Goal: Task Accomplishment & Management: Manage account settings

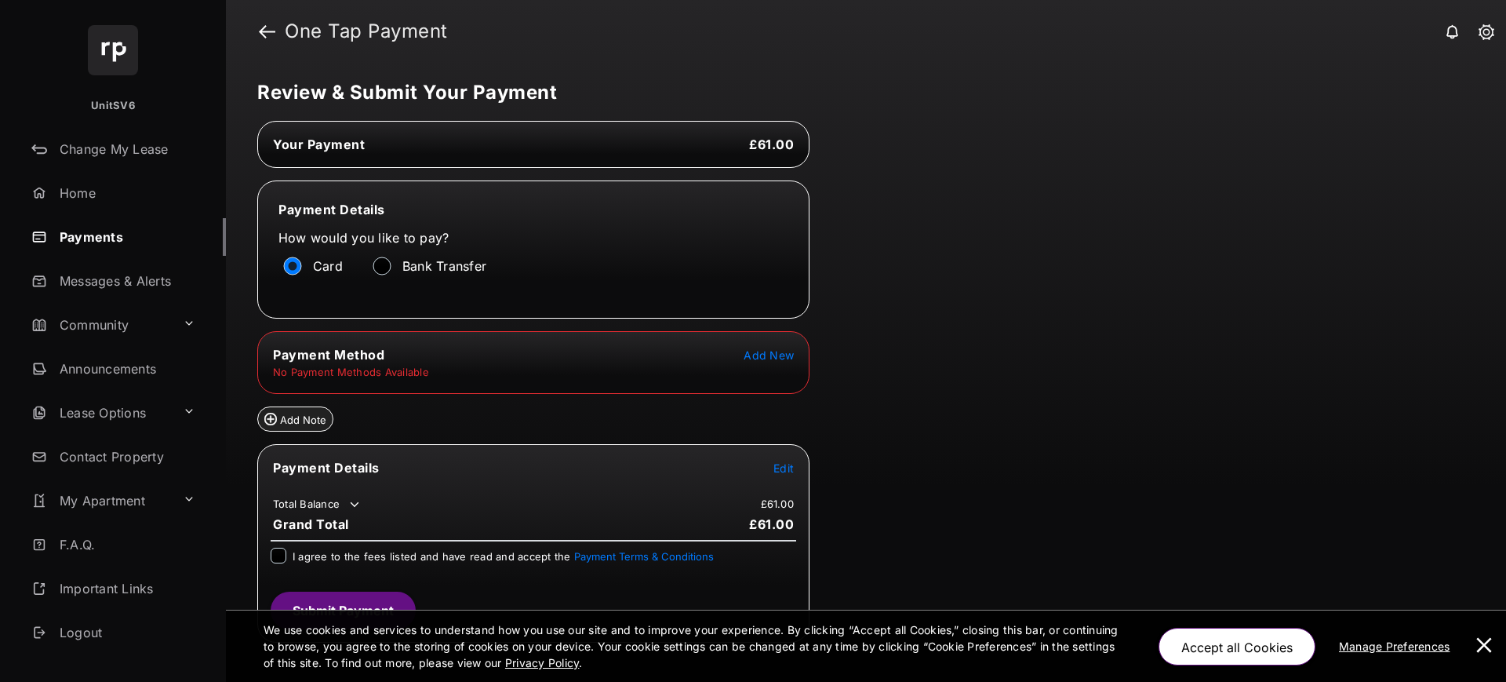
click at [771, 365] on tr "No Payment Methods Available" at bounding box center [534, 372] width 548 height 14
click at [759, 363] on table "Payment Method Add New No Payment Methods Available" at bounding box center [533, 362] width 551 height 36
click at [757, 362] on tr "Payment Method Add New" at bounding box center [534, 354] width 548 height 17
click at [749, 355] on span "Add New" at bounding box center [769, 354] width 50 height 13
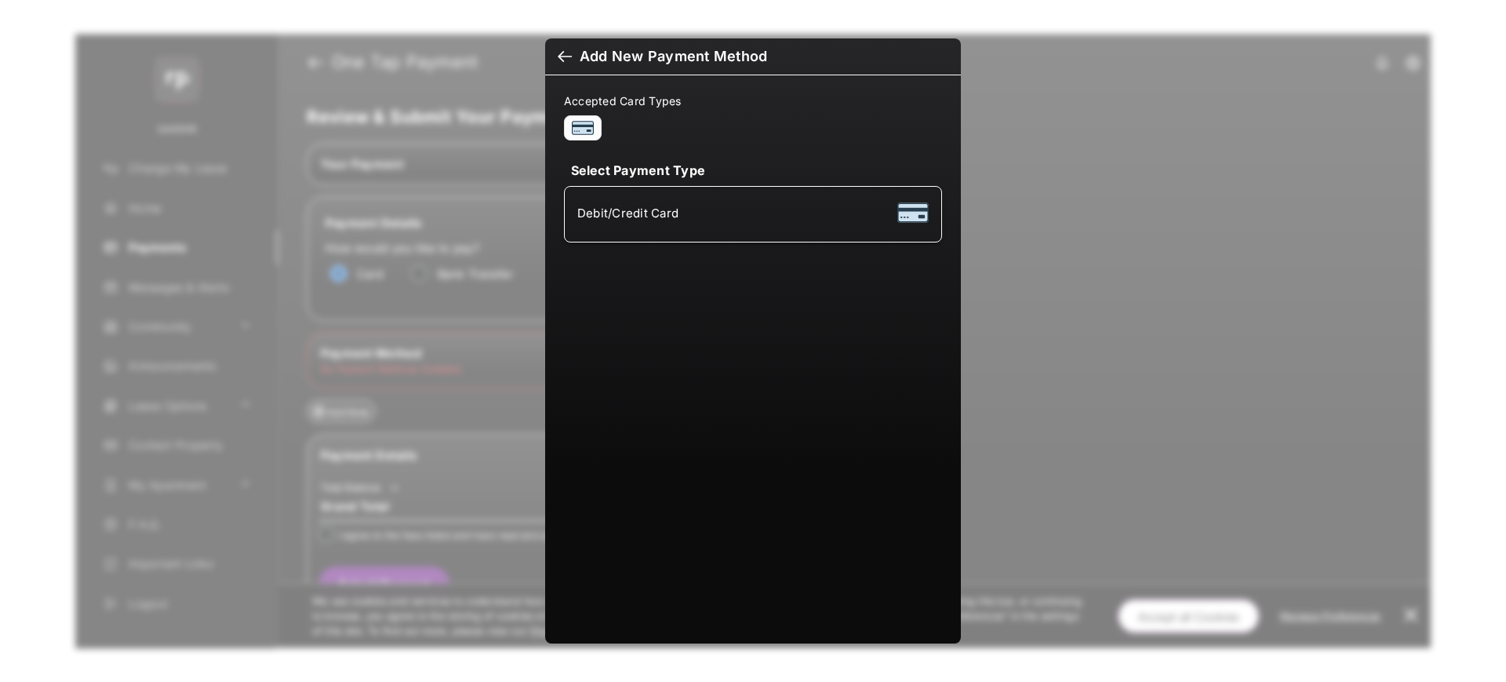
click at [757, 227] on div "Debit/Credit Card" at bounding box center [752, 214] width 351 height 30
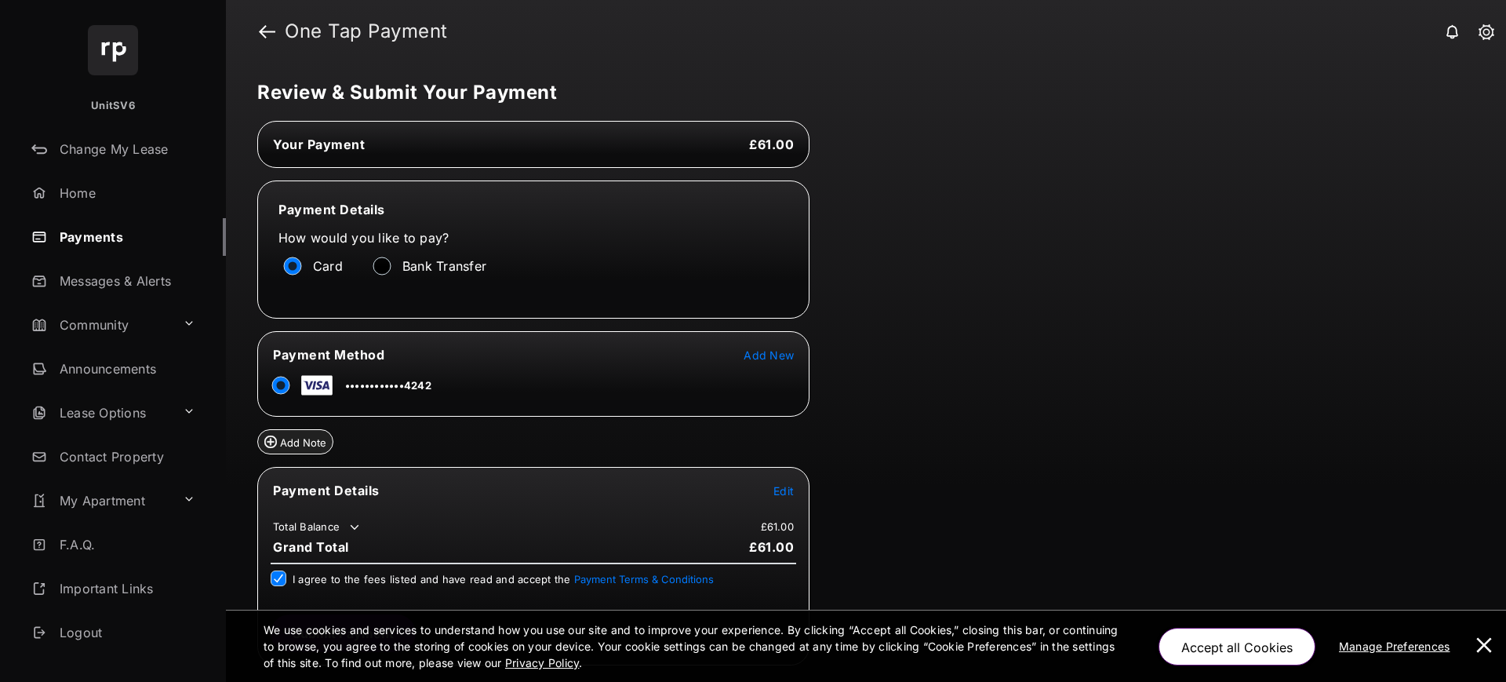
click at [1486, 628] on button at bounding box center [1483, 645] width 31 height 71
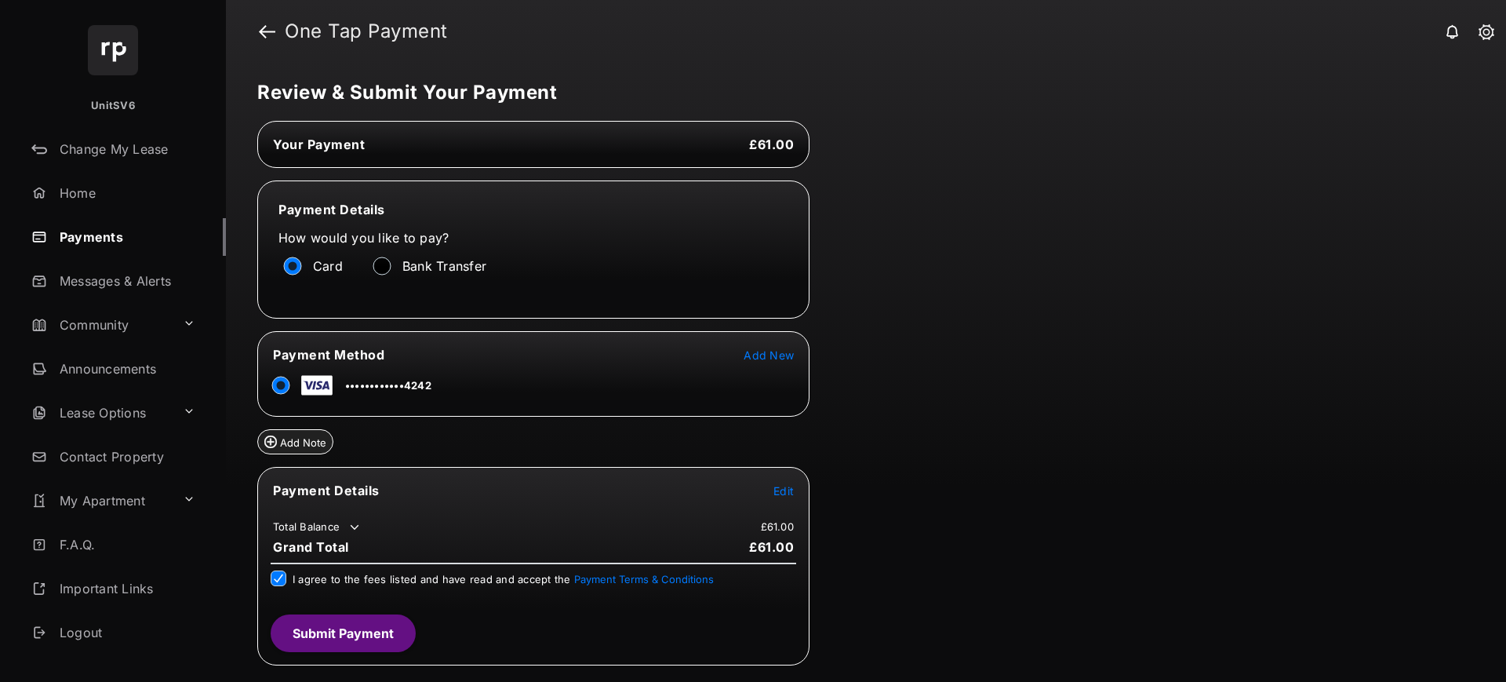
click at [360, 628] on button "Submit Payment" at bounding box center [343, 633] width 145 height 38
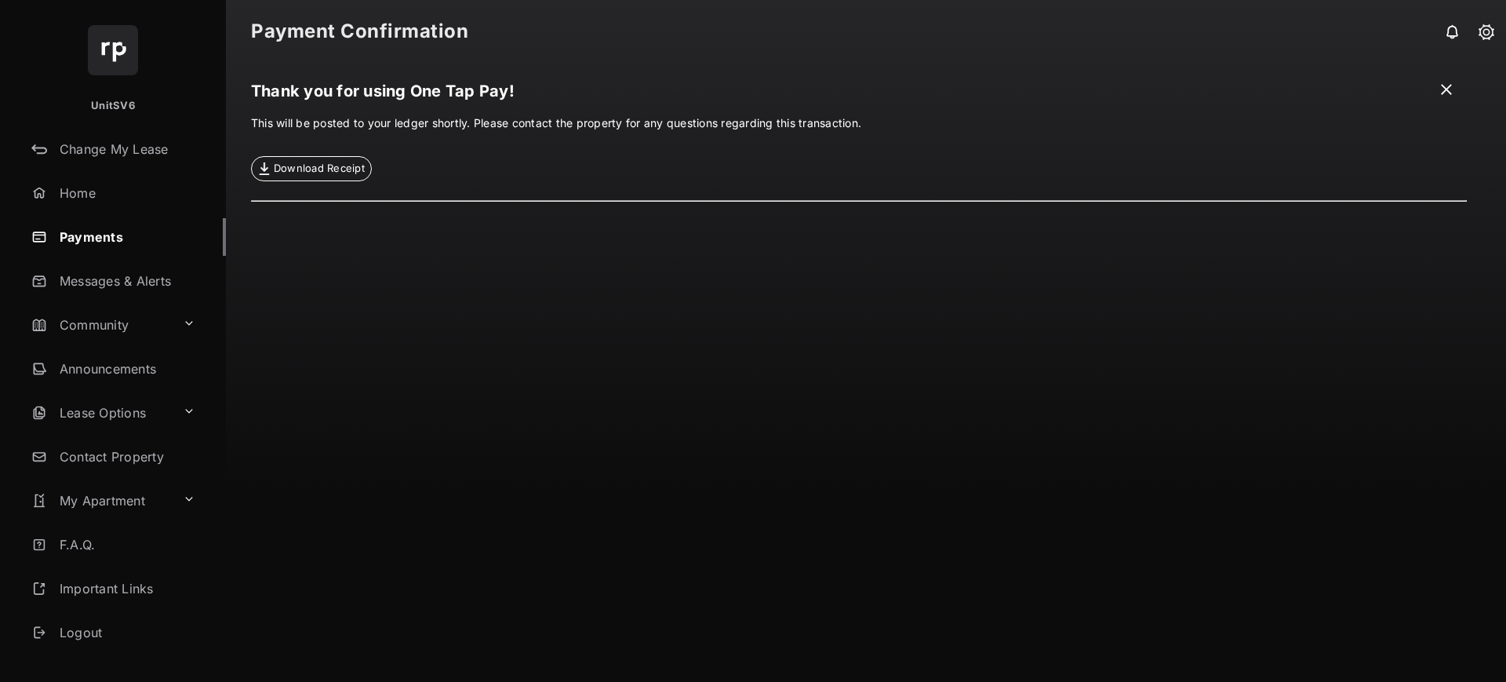
click at [106, 218] on link "Payments" at bounding box center [125, 237] width 201 height 38
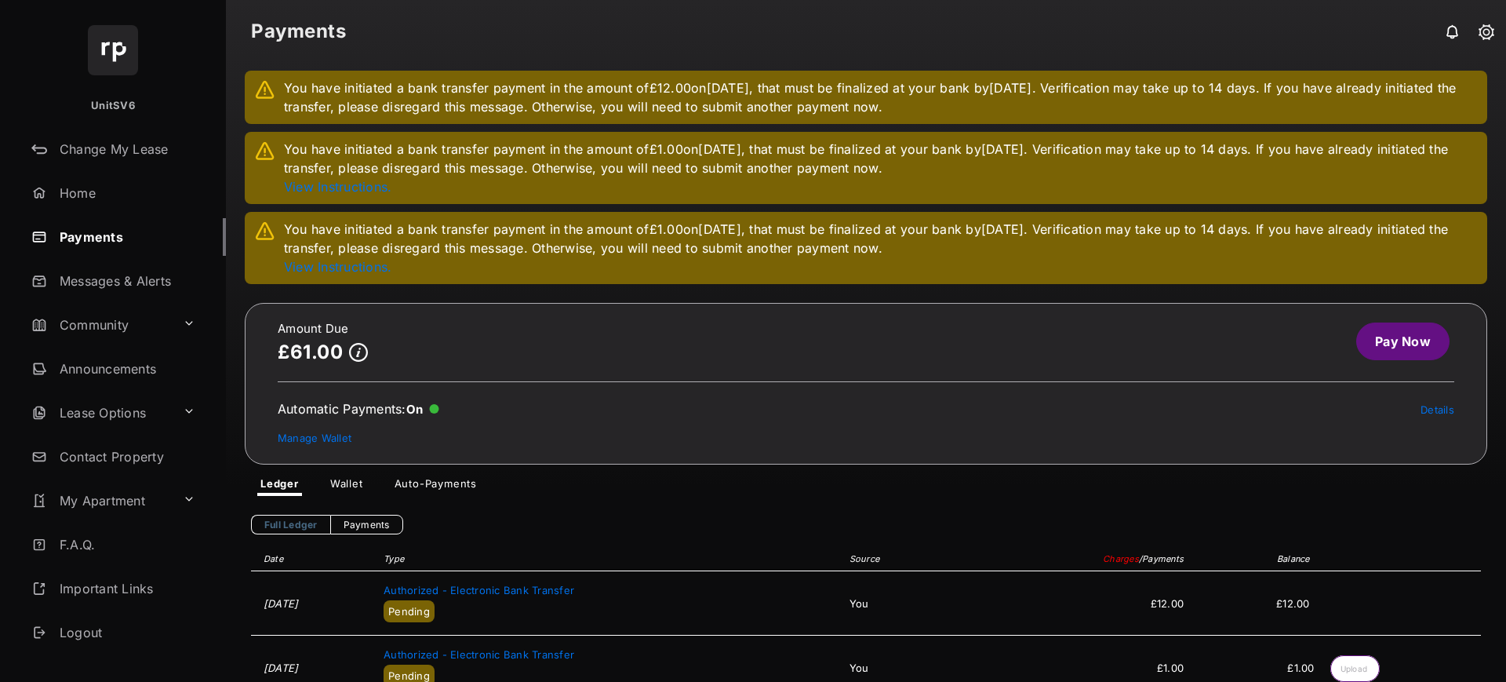
click at [1432, 410] on link "Details" at bounding box center [1438, 409] width 34 height 13
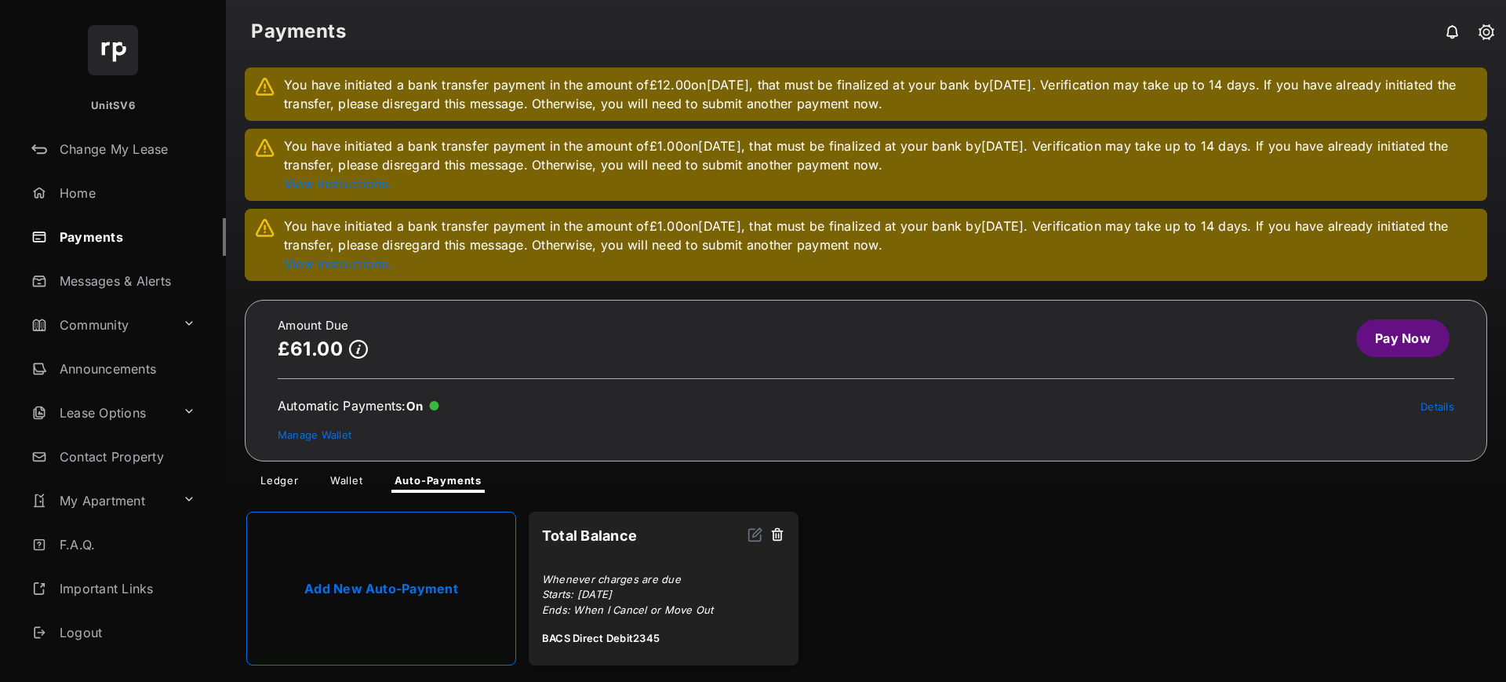
scroll to position [4, 0]
click at [780, 534] on button at bounding box center [777, 535] width 16 height 18
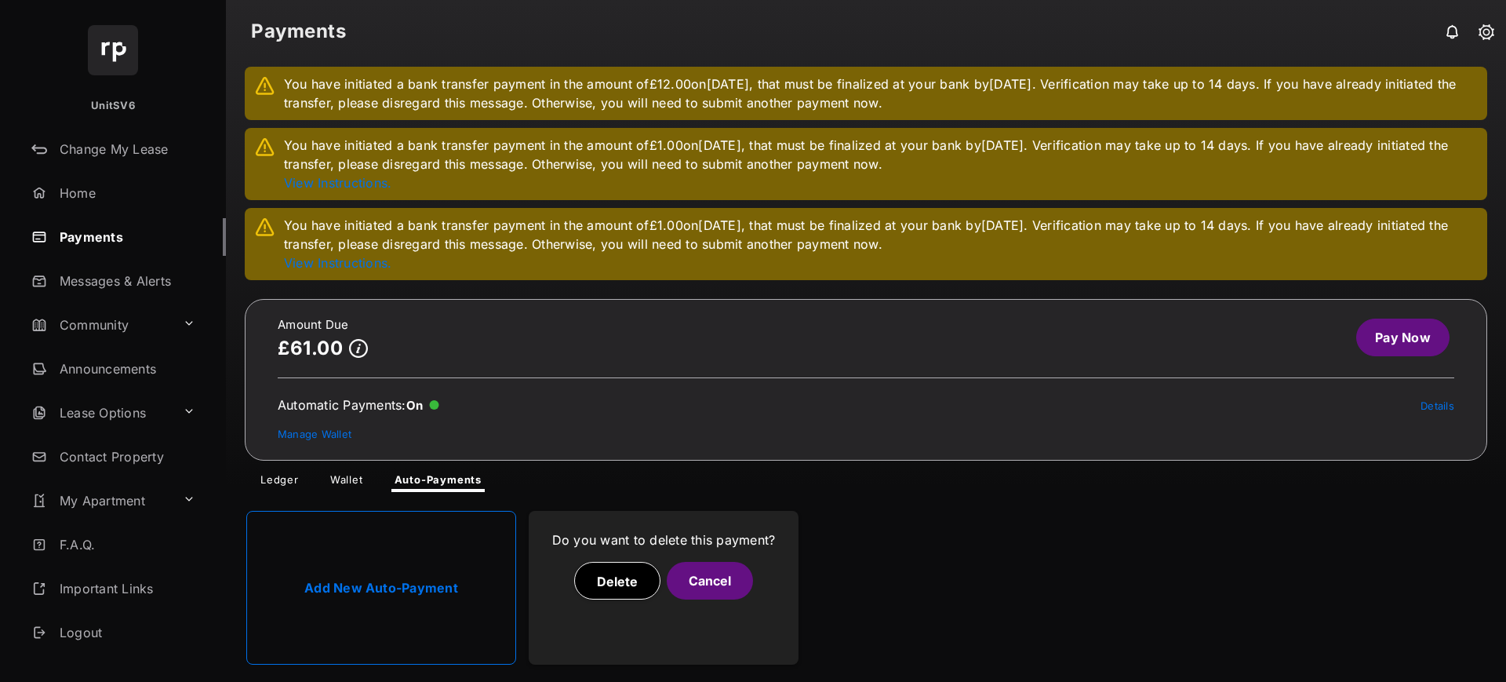
click at [755, 580] on div "Delete Cancel" at bounding box center [663, 581] width 243 height 38
click at [723, 582] on button "Cancel" at bounding box center [710, 581] width 86 height 38
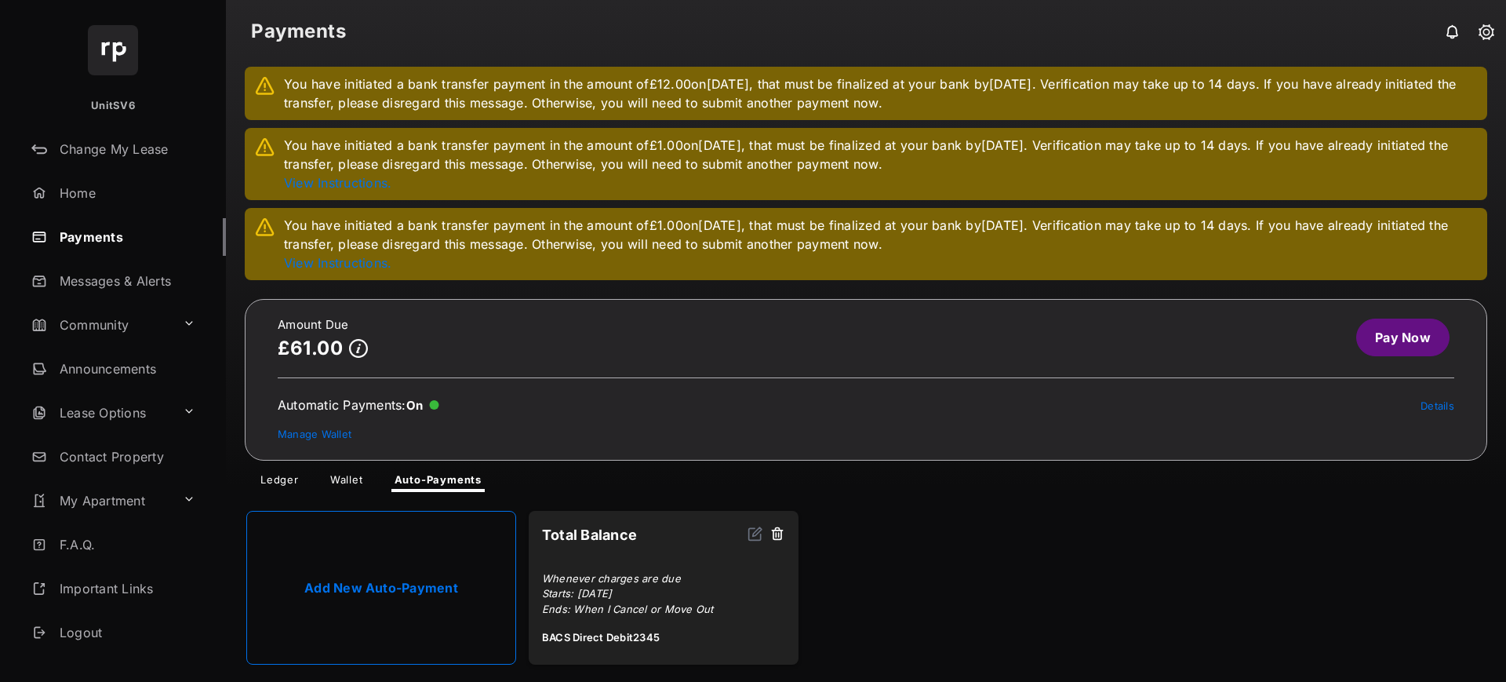
click at [419, 624] on link "Add New Auto-Payment" at bounding box center [381, 588] width 270 height 154
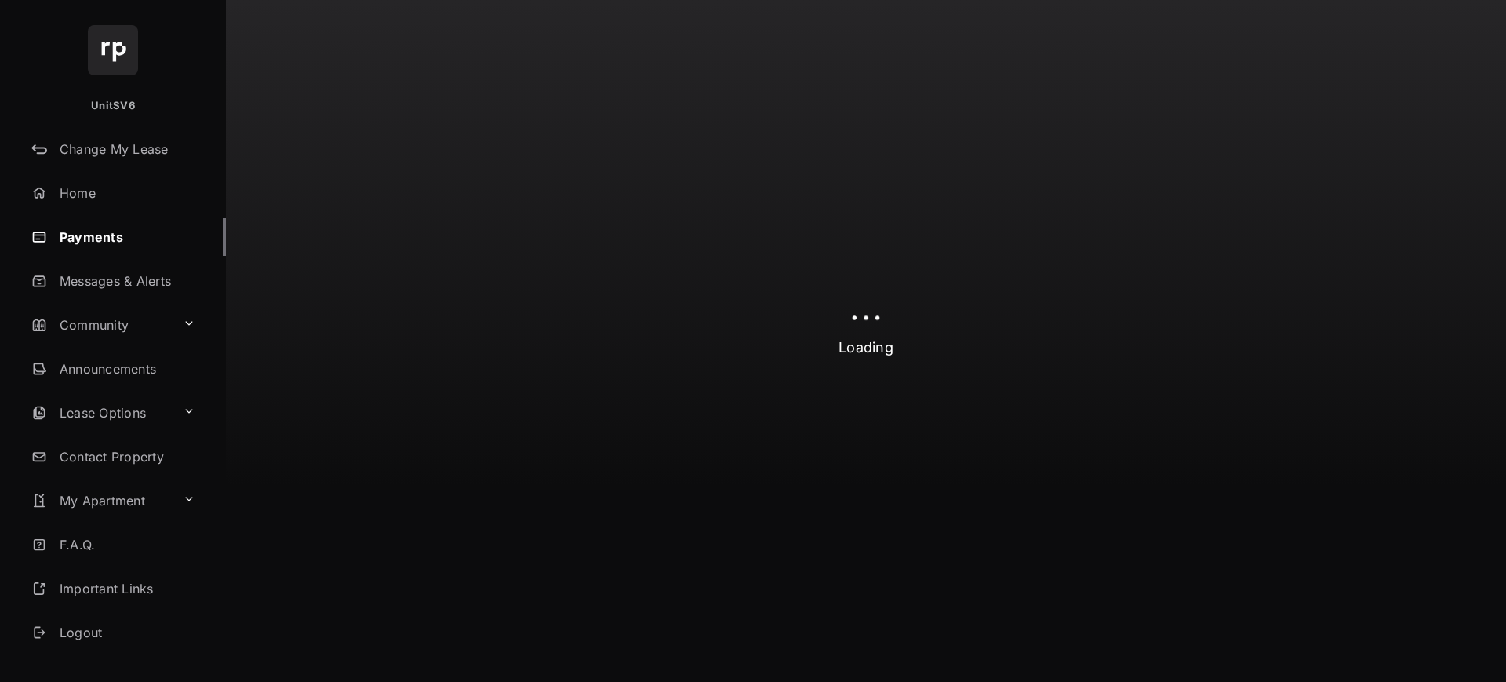
select select "**********"
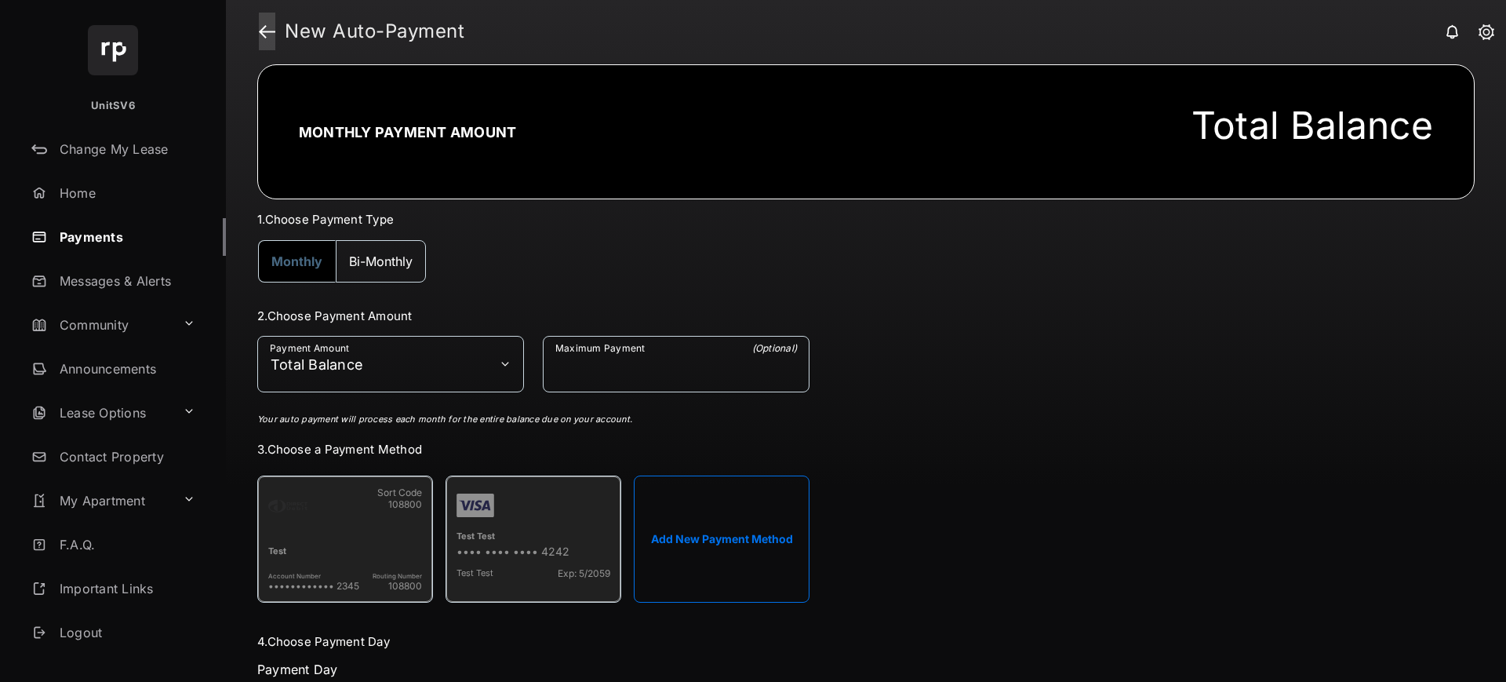
click at [260, 36] on link at bounding box center [267, 32] width 16 height 38
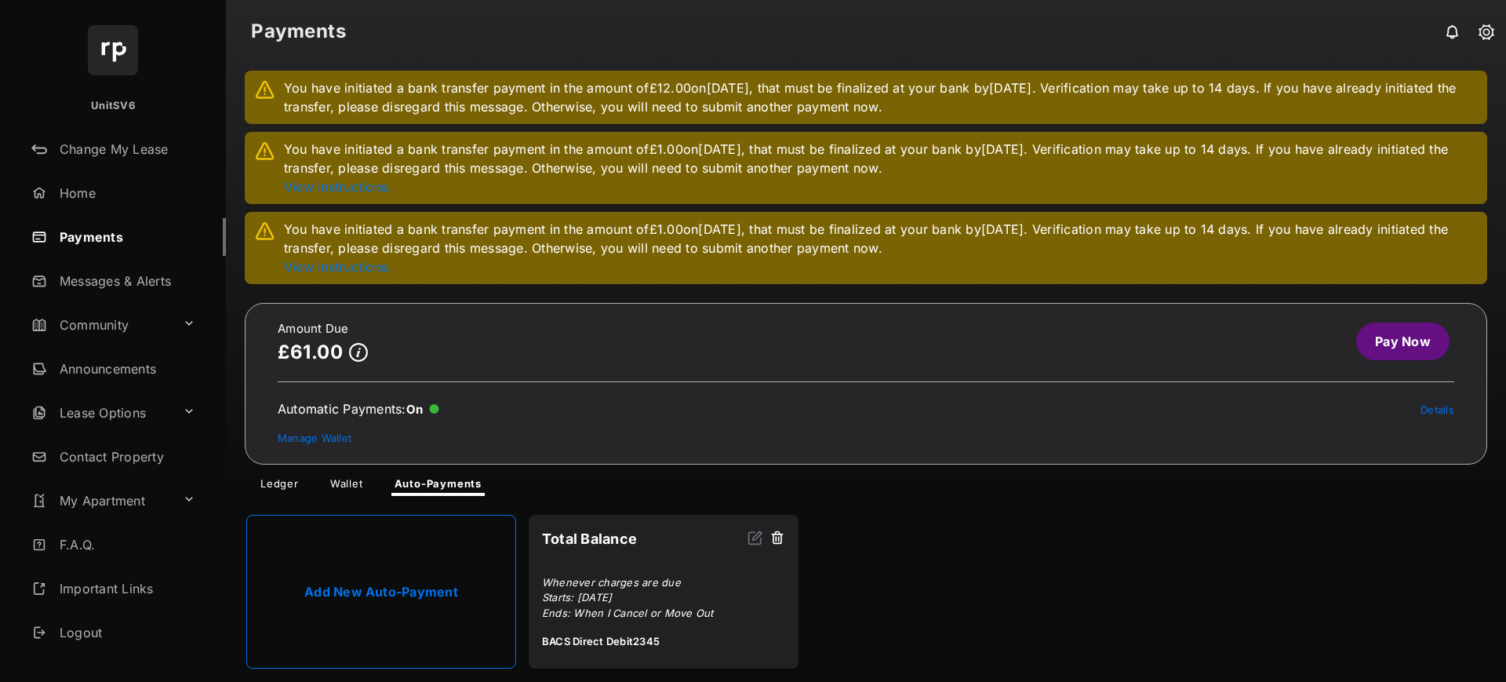
click at [783, 537] on button at bounding box center [777, 538] width 16 height 18
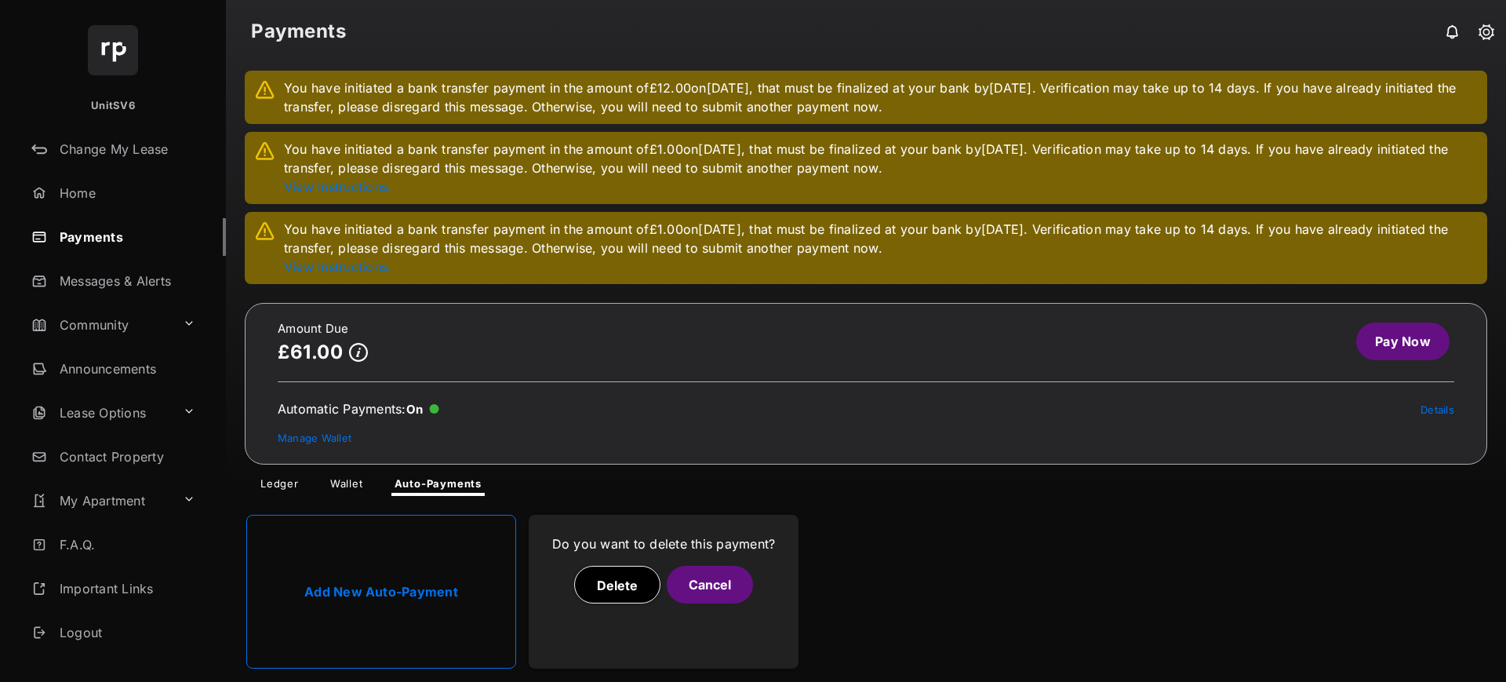
click at [606, 590] on button "Delete" at bounding box center [617, 585] width 86 height 38
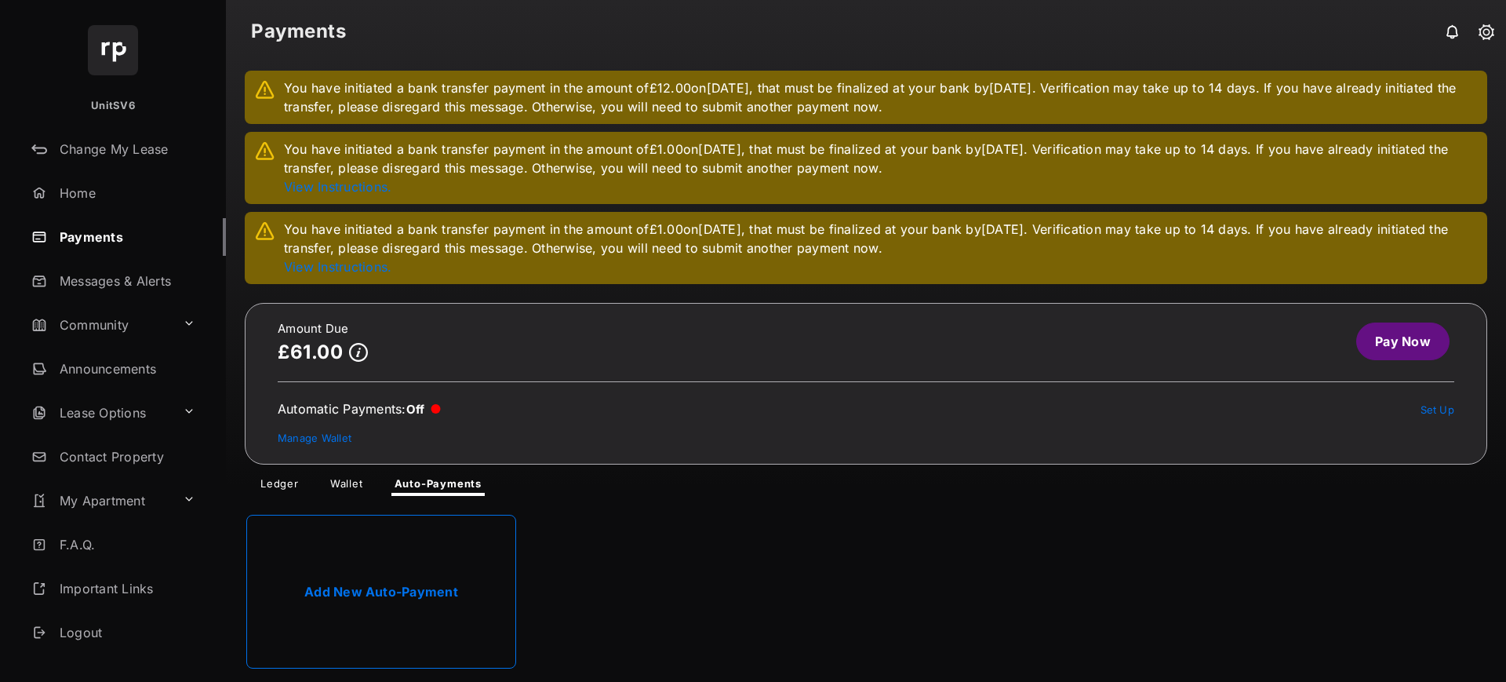
click at [381, 602] on link "Add New Auto-Payment" at bounding box center [381, 592] width 270 height 154
select select "**********"
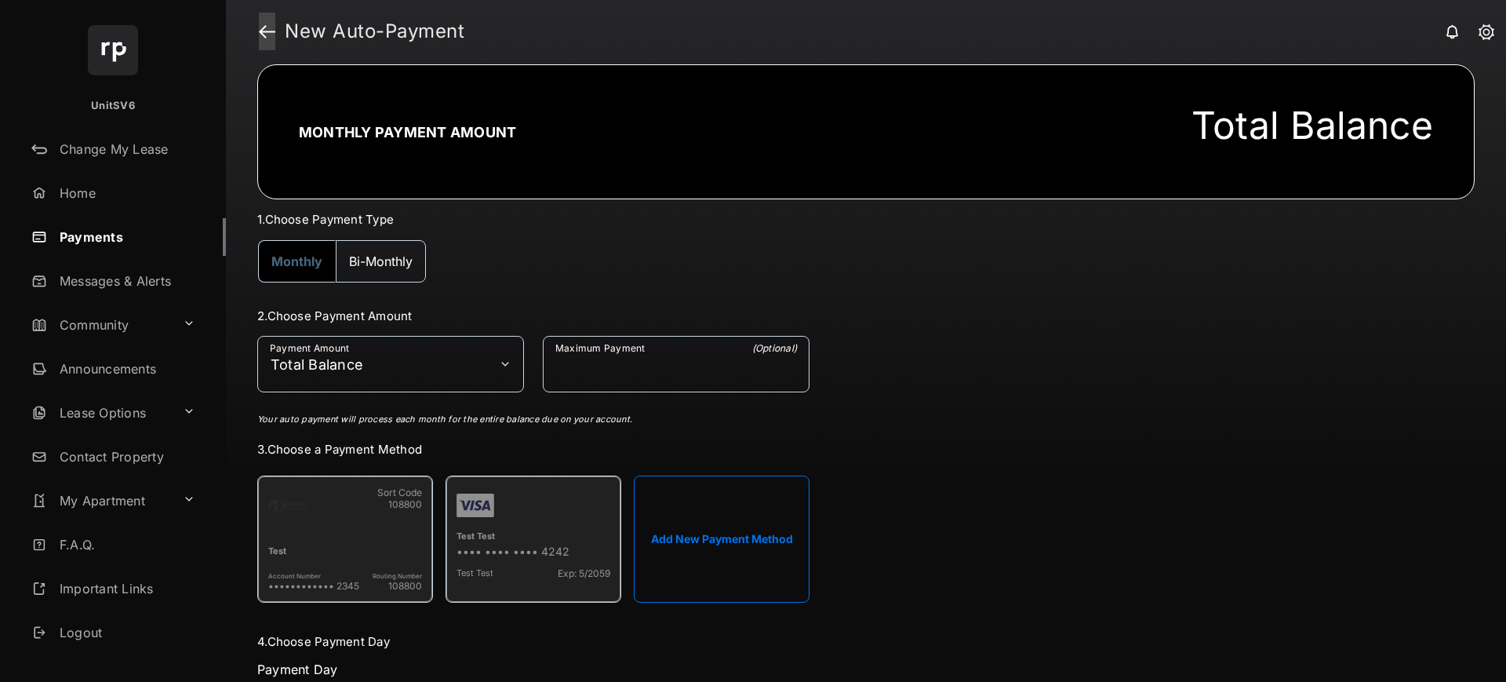
click at [269, 36] on link at bounding box center [267, 32] width 16 height 38
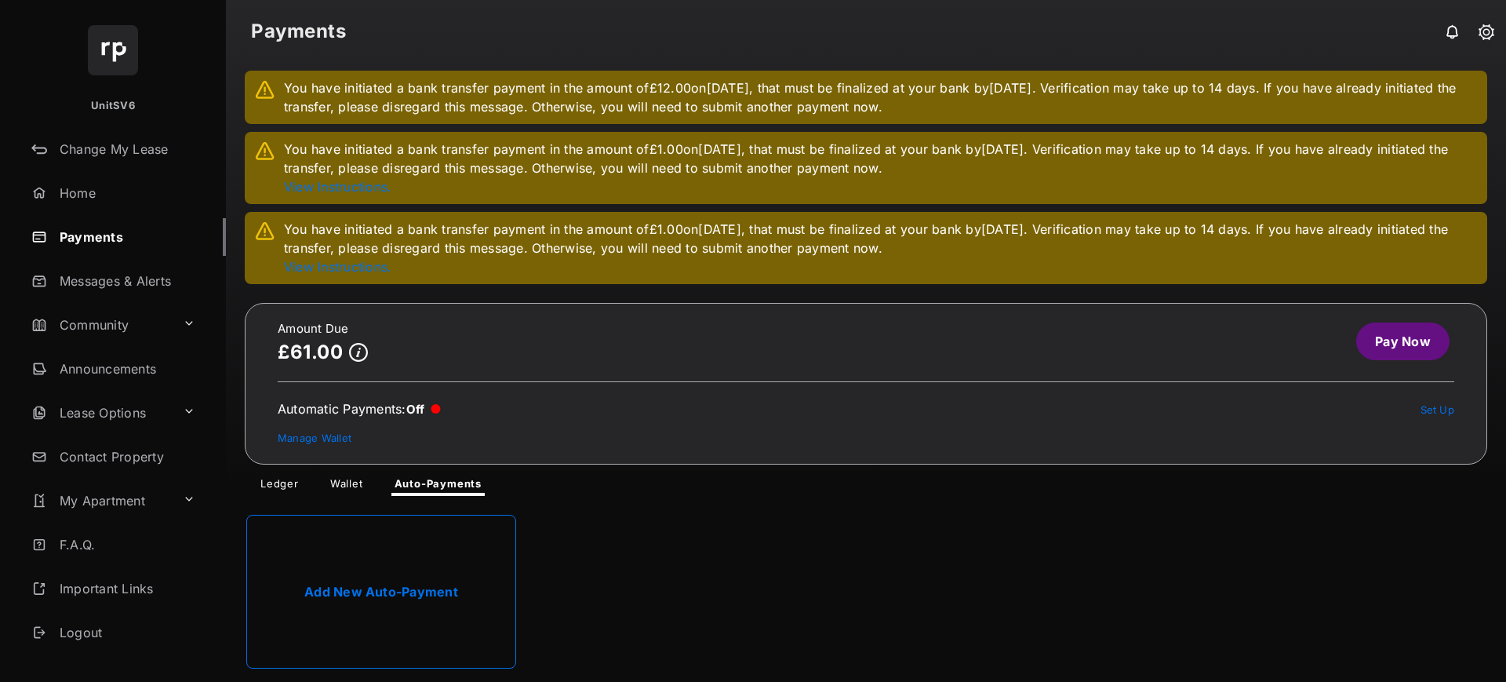
click at [353, 489] on link "Wallet" at bounding box center [347, 486] width 58 height 19
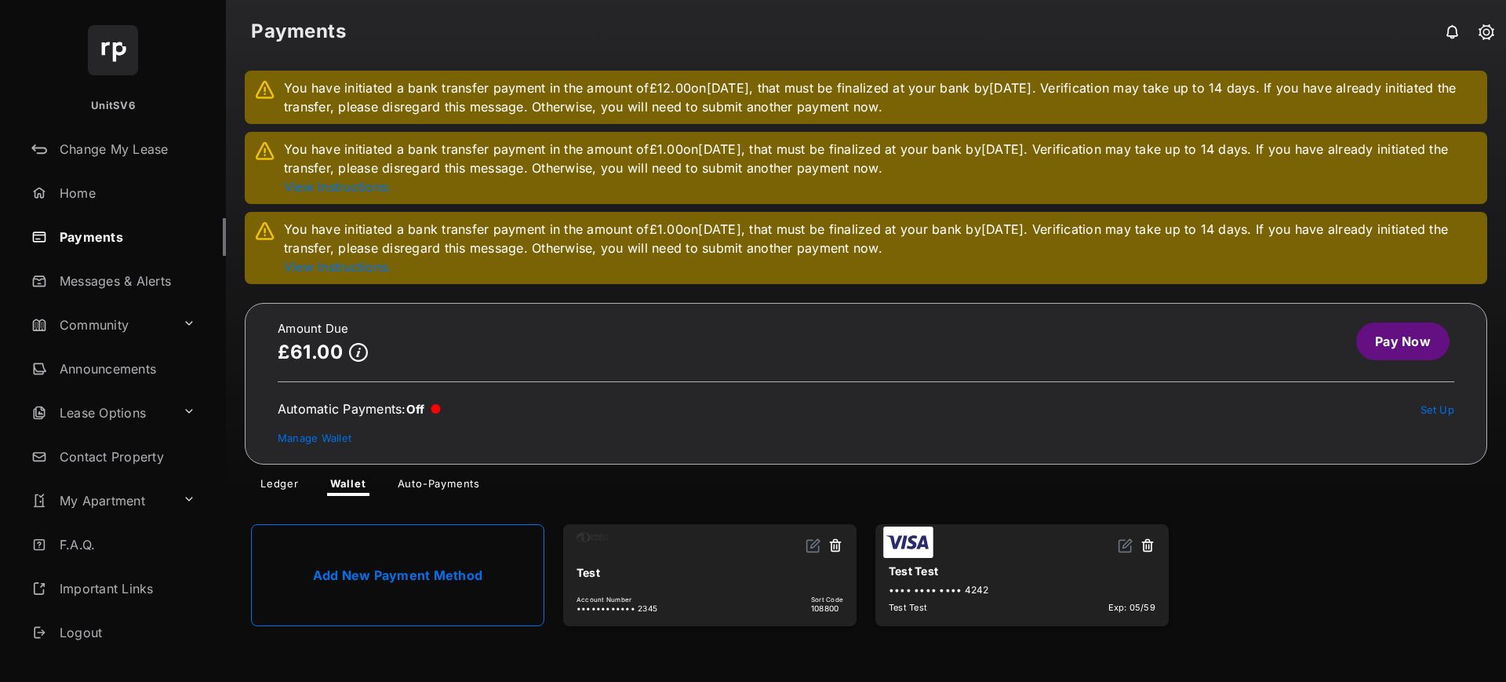
click at [401, 569] on link "Add New Payment Method" at bounding box center [397, 575] width 293 height 102
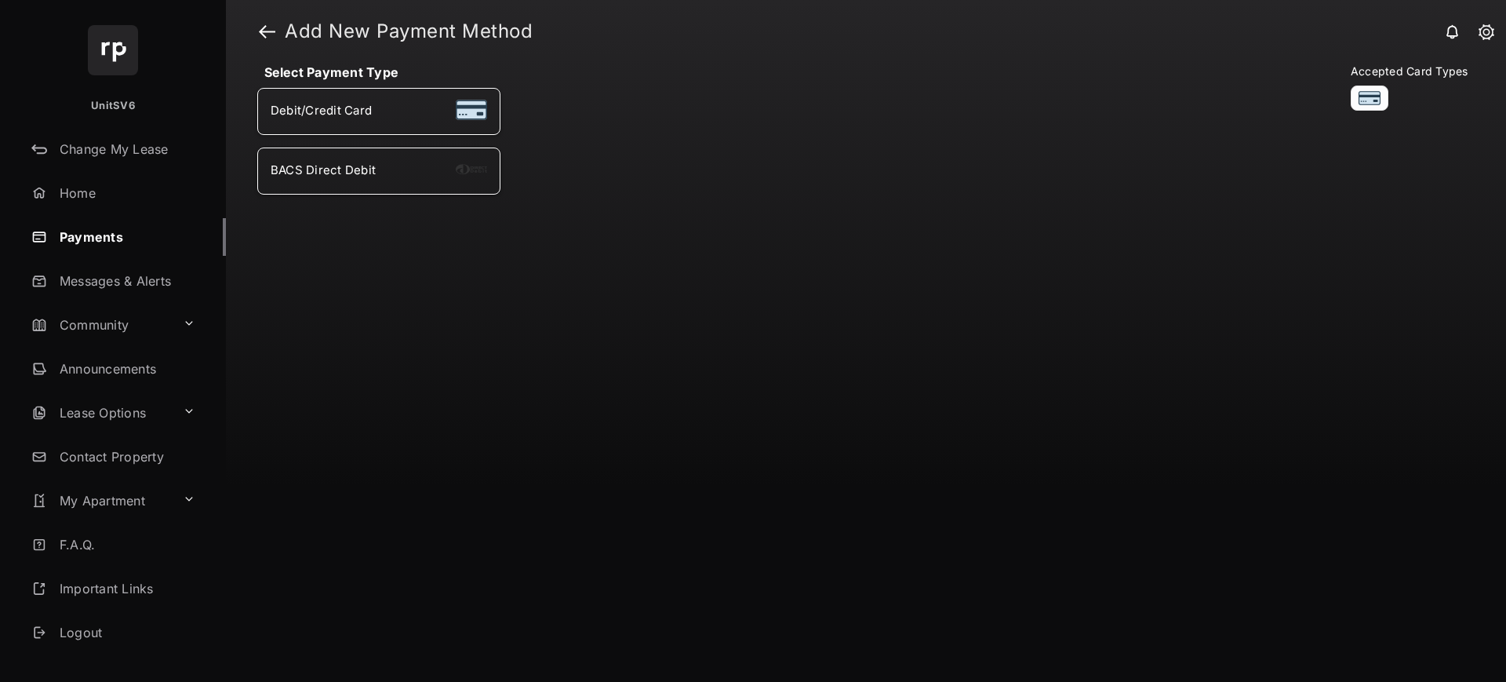
click at [328, 202] on div "Select Payment Type Debit/Credit Card BACS Direct Debit" at bounding box center [652, 141] width 791 height 155
click at [268, 34] on link at bounding box center [267, 32] width 16 height 38
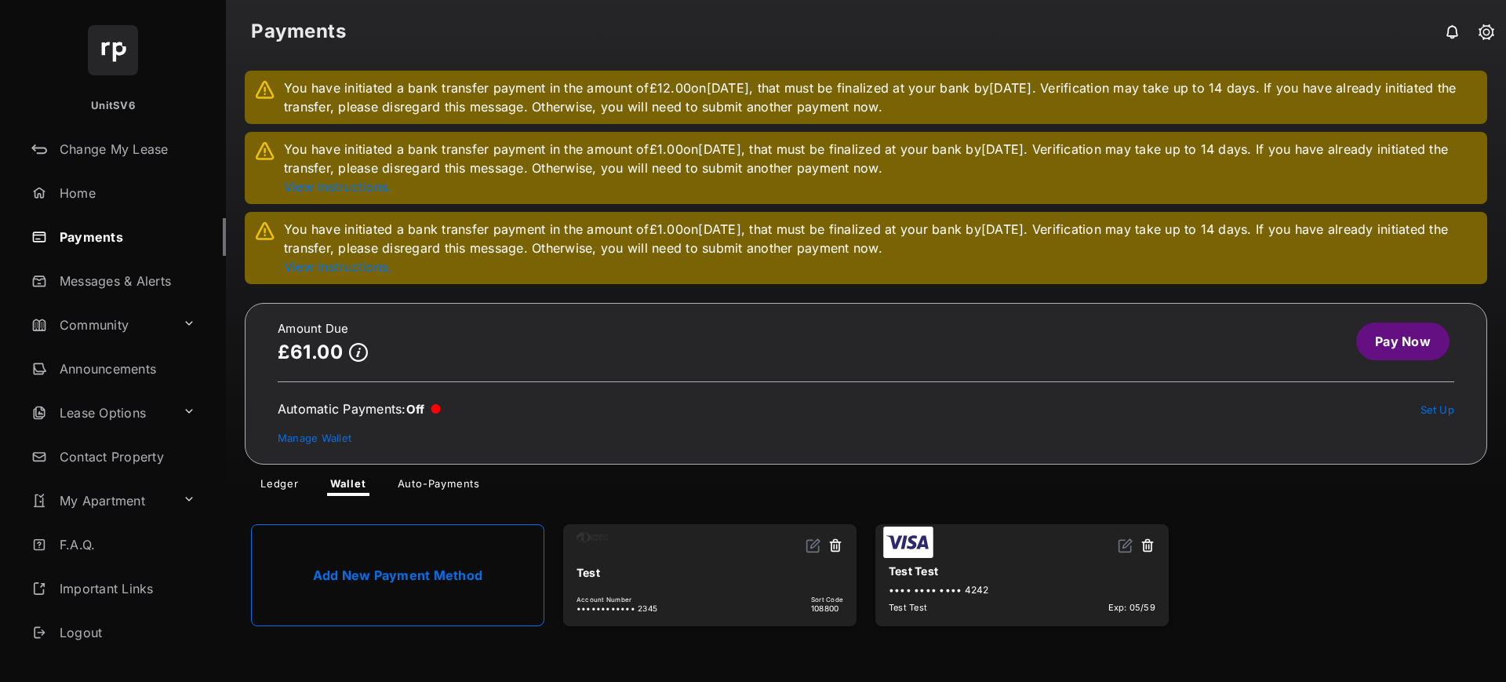
click at [834, 548] on button at bounding box center [836, 546] width 16 height 18
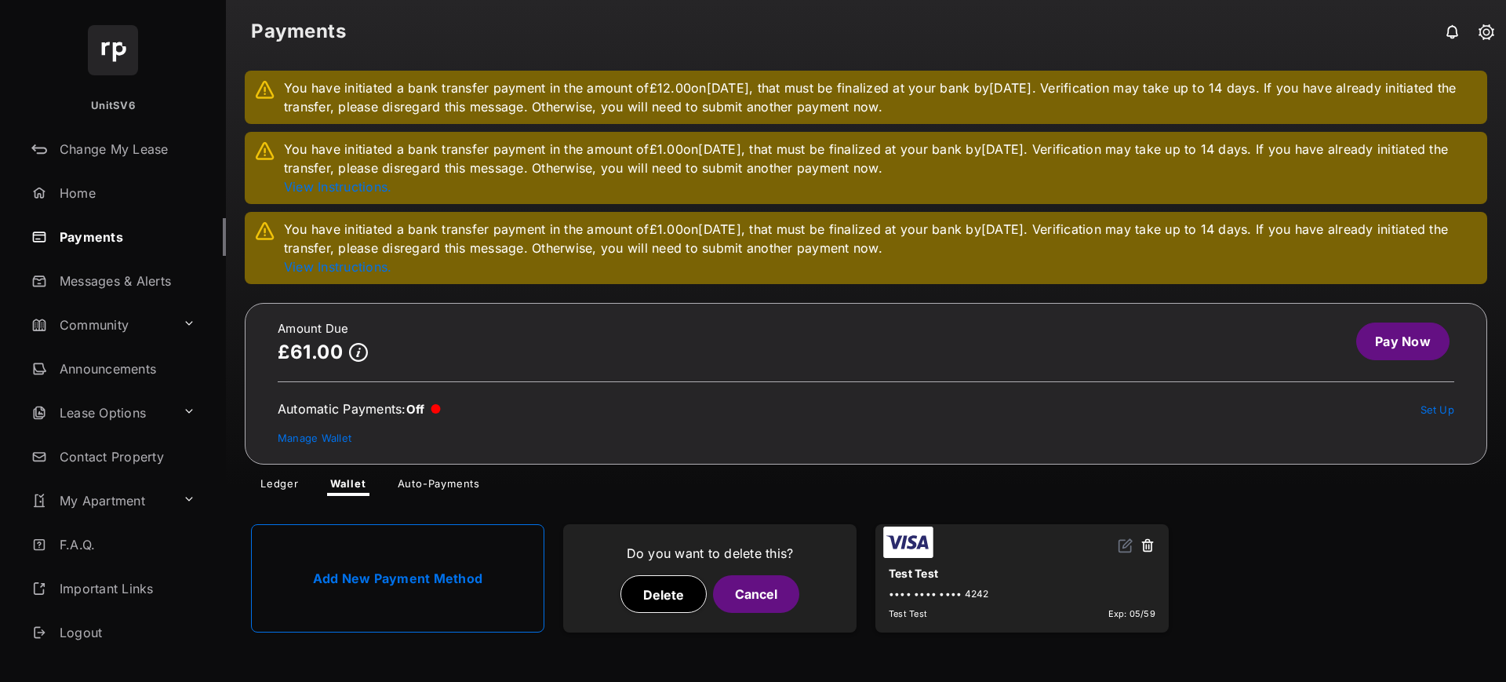
click at [783, 584] on button "Cancel" at bounding box center [756, 594] width 86 height 38
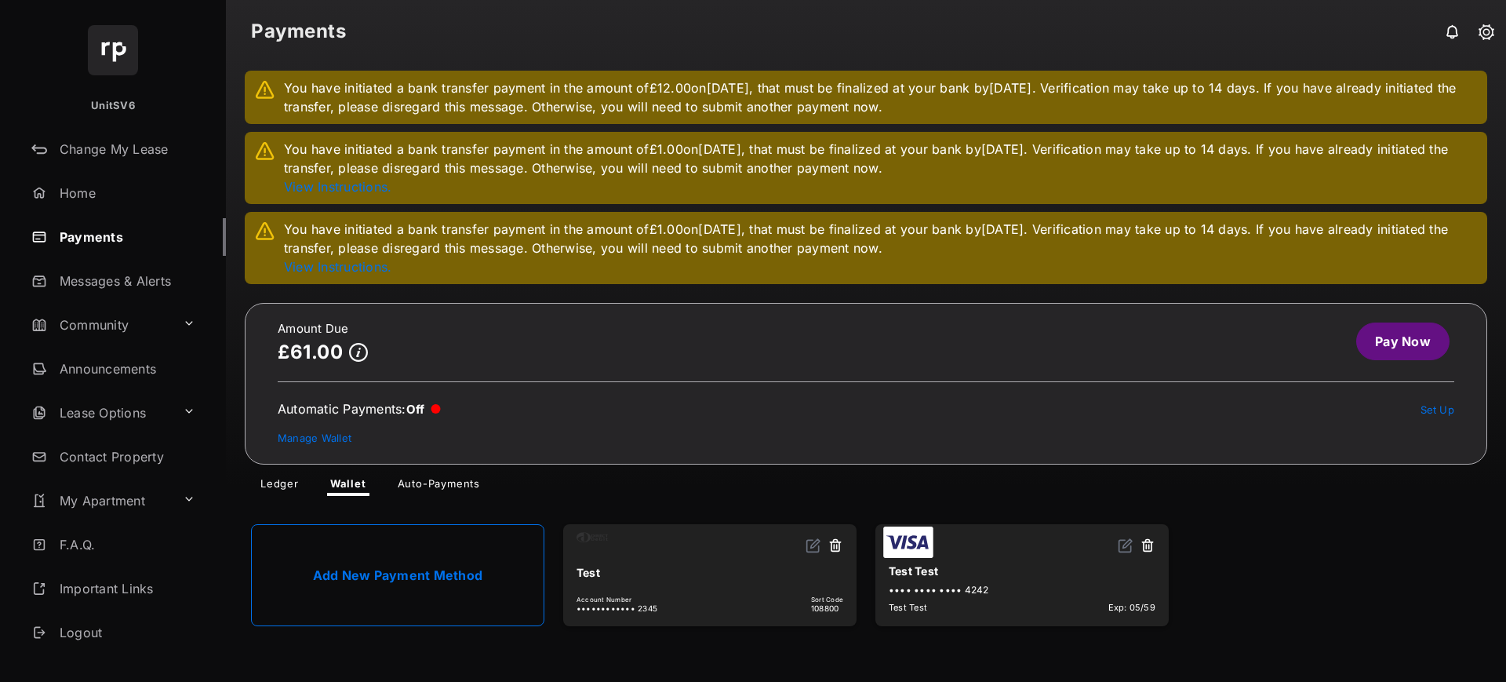
click at [835, 544] on button at bounding box center [836, 546] width 16 height 18
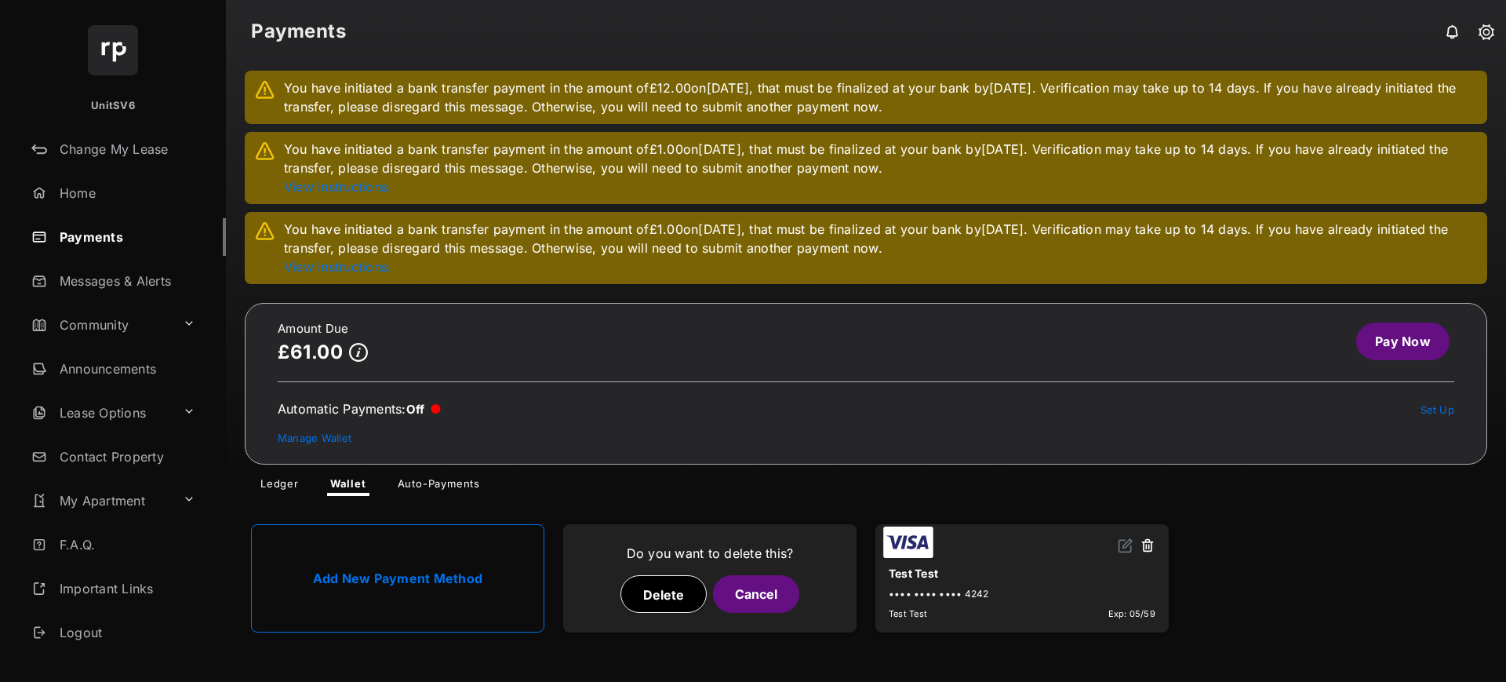
click at [646, 603] on button "Delete" at bounding box center [663, 594] width 86 height 38
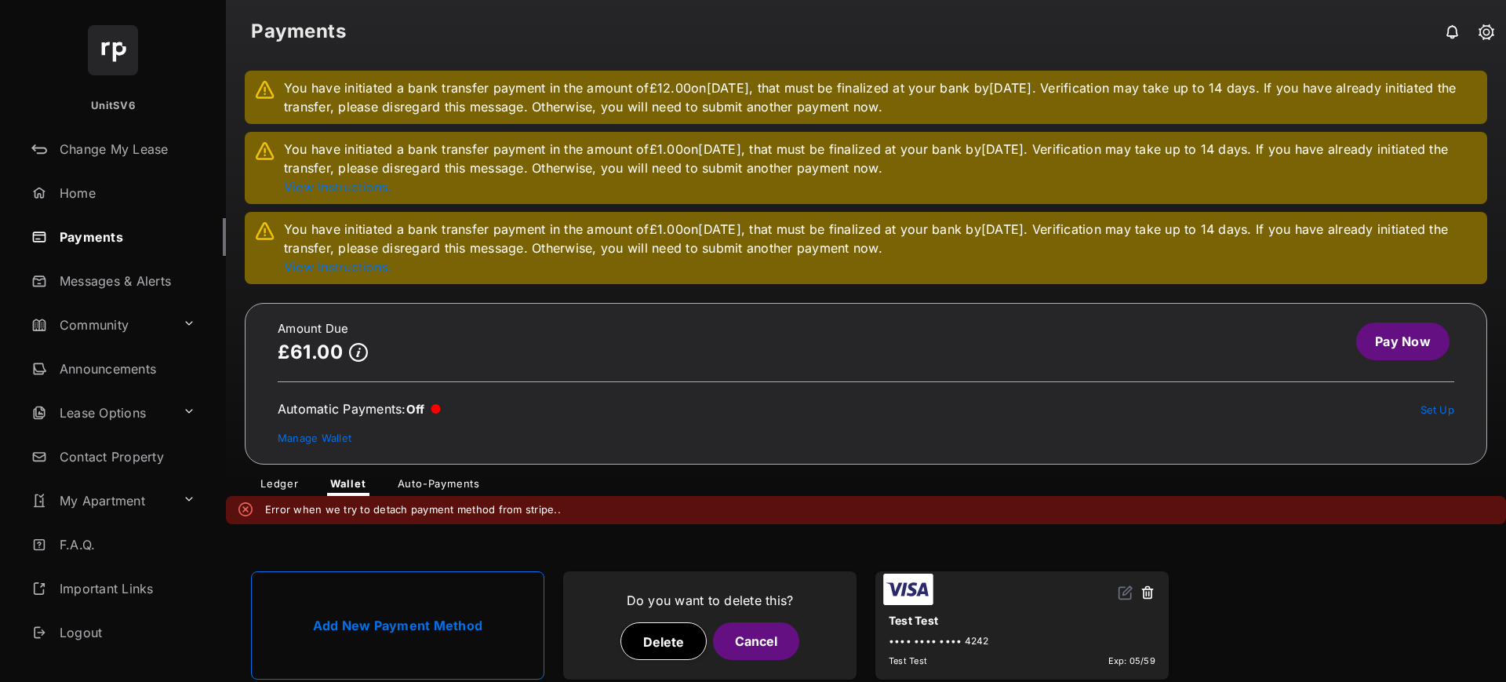
scroll to position [25, 0]
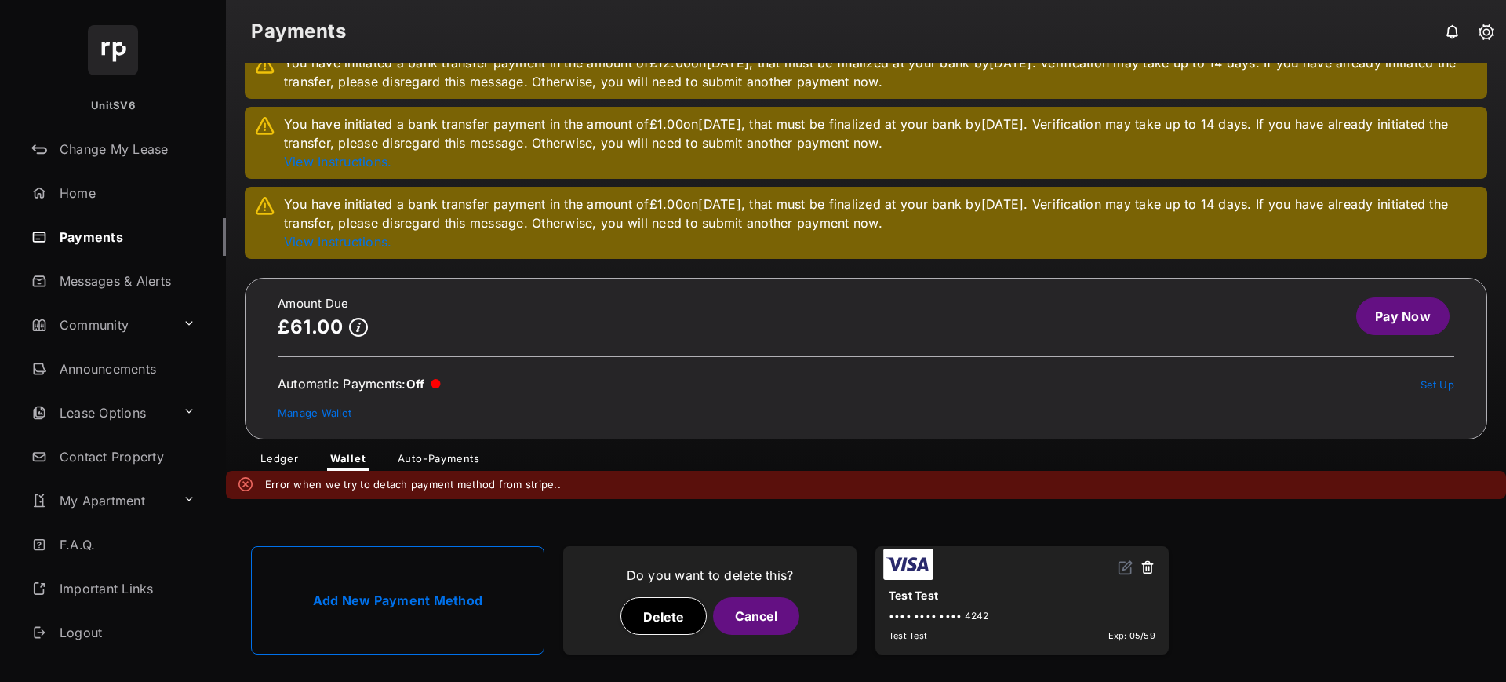
click at [564, 533] on section "Add New Payment Method Do you want to delete this? Delete Cancel Test Test ••••…" at bounding box center [866, 600] width 1280 height 165
click at [755, 624] on button "Cancel" at bounding box center [756, 616] width 86 height 38
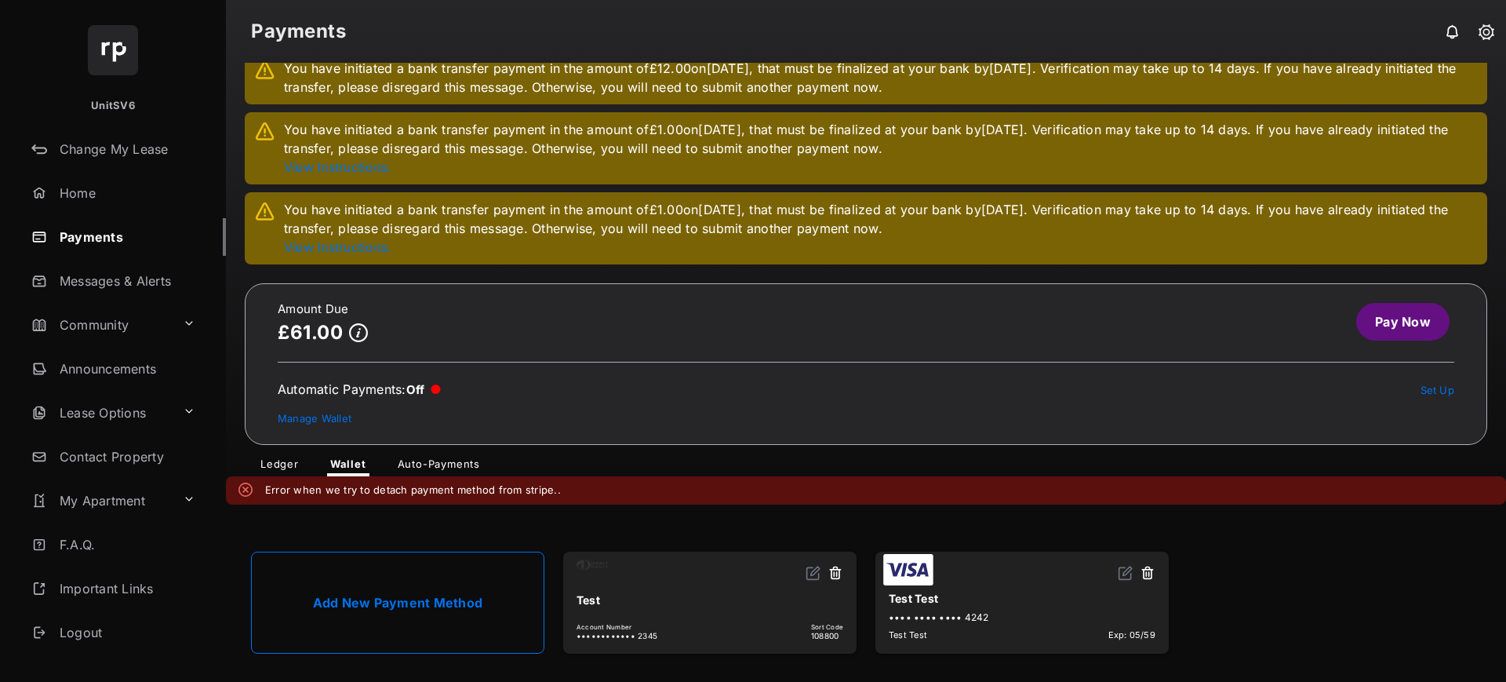
scroll to position [17, 0]
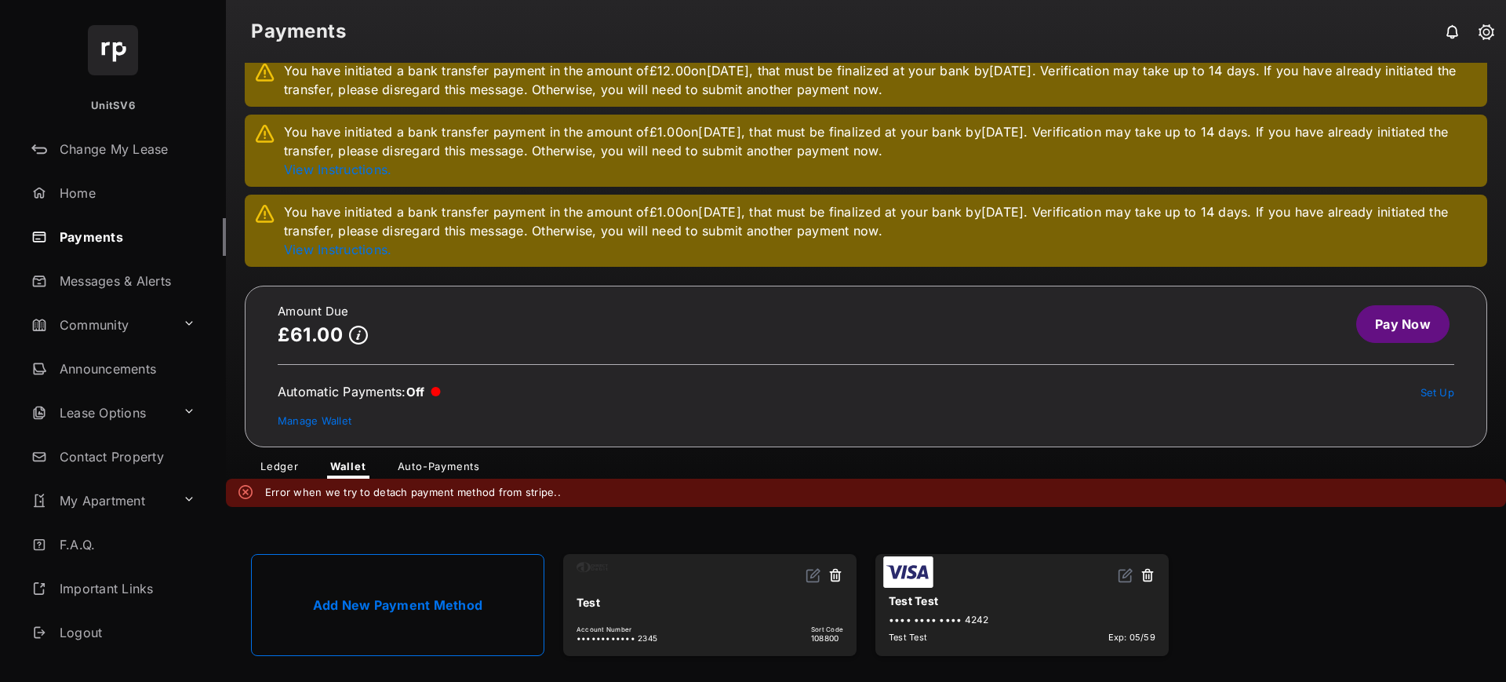
click at [472, 634] on link "Add New Payment Method" at bounding box center [397, 605] width 293 height 102
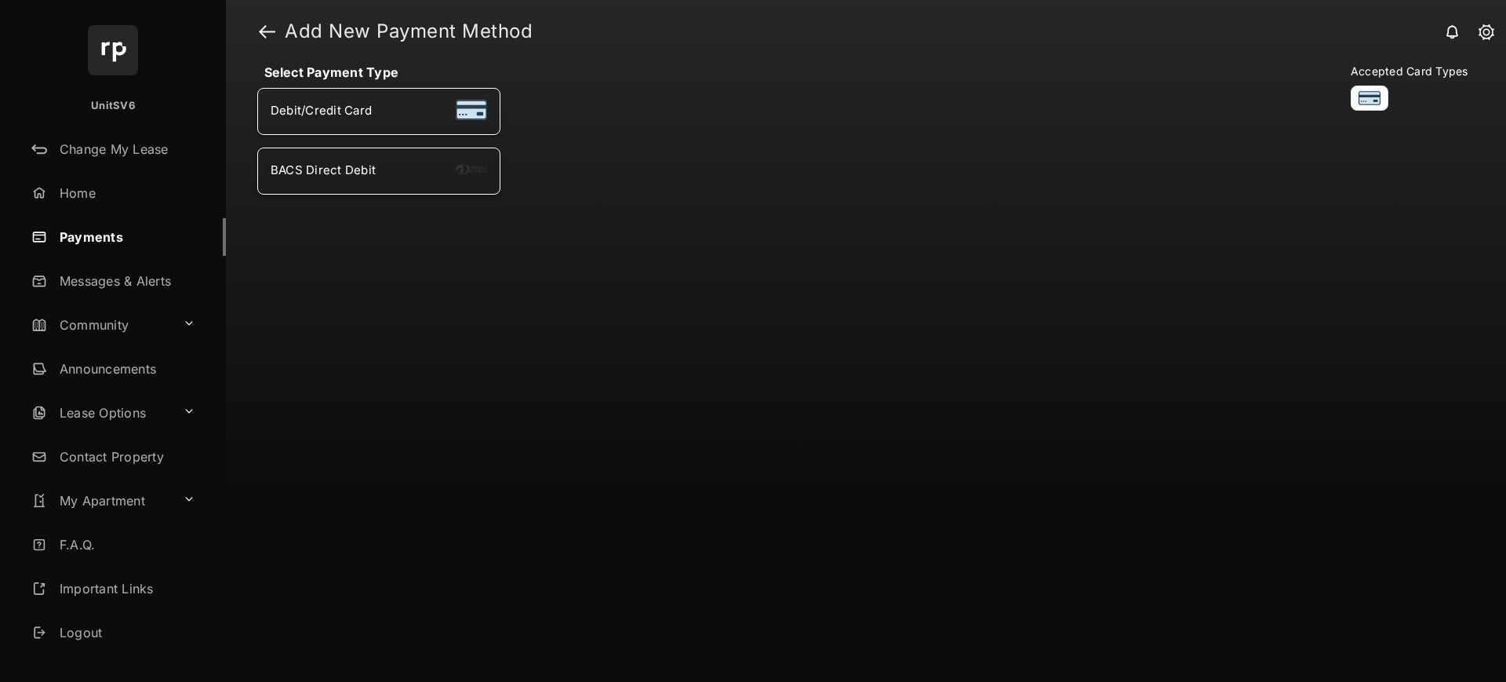
click at [384, 178] on div "BACS Direct Debit" at bounding box center [379, 171] width 216 height 20
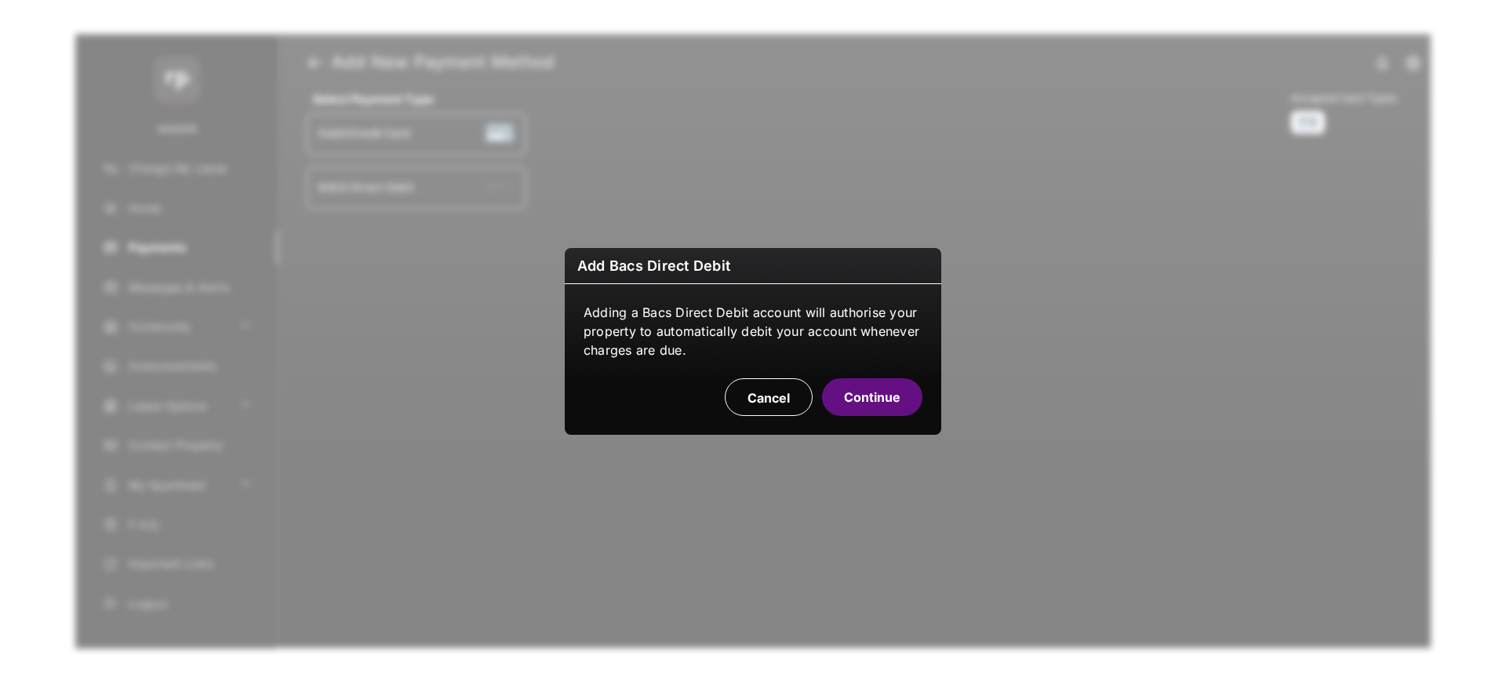
click at [887, 393] on button "Continue" at bounding box center [872, 397] width 100 height 38
